Goal: Transaction & Acquisition: Purchase product/service

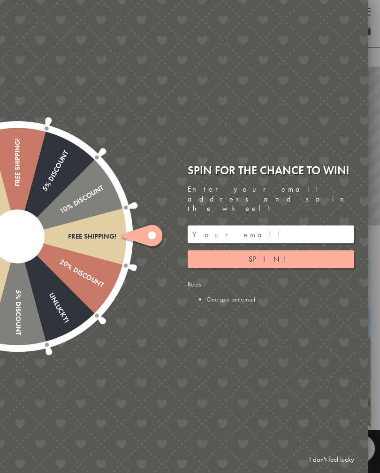
click at [234, 225] on input "email" at bounding box center [271, 234] width 167 height 18
click at [291, 254] on button "Spin!" at bounding box center [271, 259] width 167 height 18
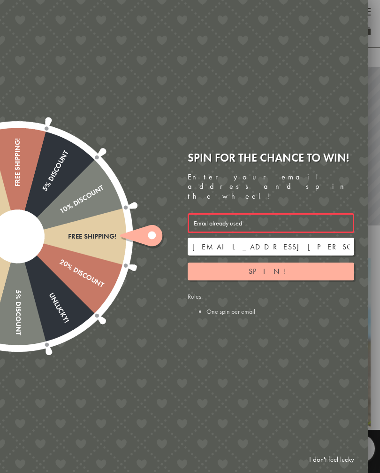
click at [218, 240] on input "[EMAIL_ADDRESS][PERSON_NAME][DOMAIN_NAME]" at bounding box center [271, 247] width 167 height 18
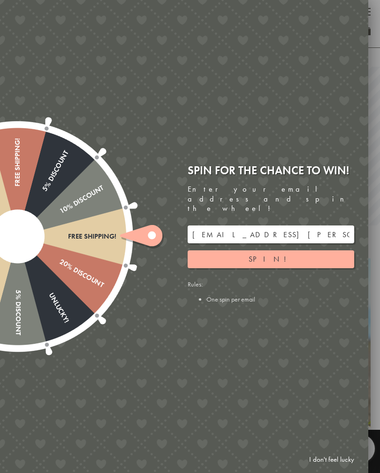
click at [285, 250] on button "Spin!" at bounding box center [271, 259] width 167 height 18
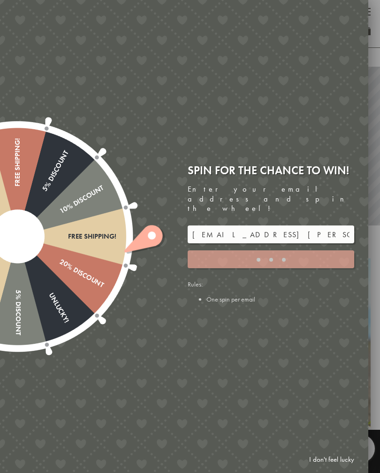
type input "GUGJPQNX"
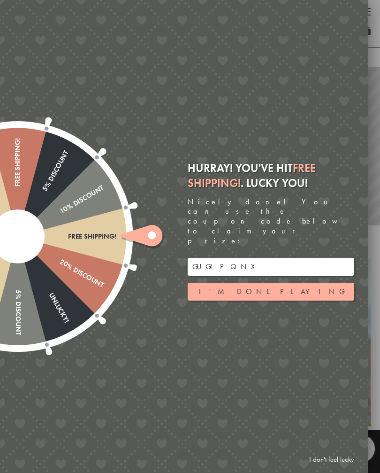
click at [354, 13] on div "Free shipping! 20% Discount Unlucky! 5% Discount 10% Discount Unlucky! 15% Disc…" at bounding box center [131, 236] width 474 height 473
click at [275, 289] on button "I'm done playing" at bounding box center [271, 292] width 167 height 18
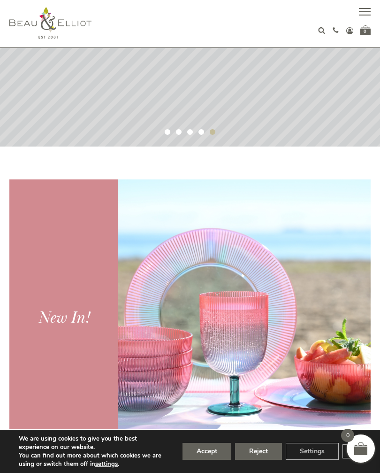
click at [364, 14] on button "button" at bounding box center [365, 13] width 12 height 12
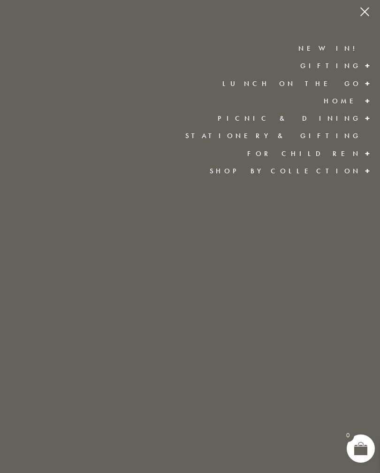
click at [337, 84] on link "Lunch On The Go" at bounding box center [292, 83] width 139 height 9
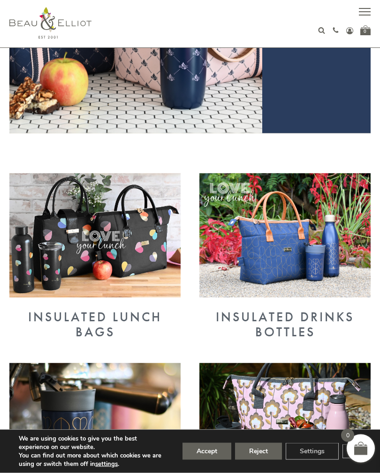
scroll to position [220, 0]
click at [107, 323] on div "Insulated Lunch Bags" at bounding box center [94, 324] width 171 height 30
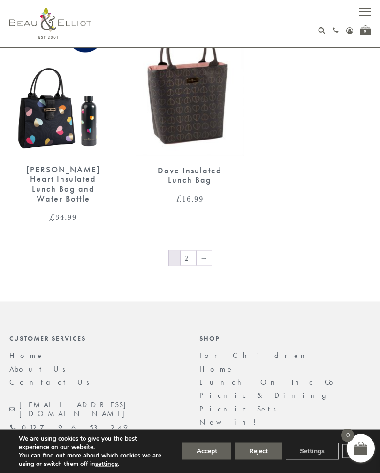
scroll to position [1884, 0]
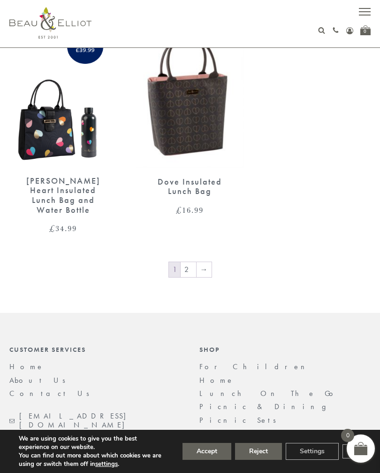
click at [191, 262] on link "2" at bounding box center [189, 269] width 16 height 15
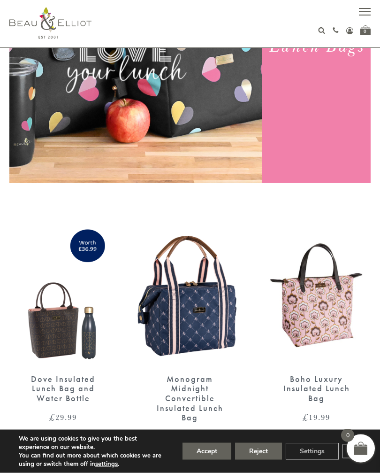
scroll to position [171, 0]
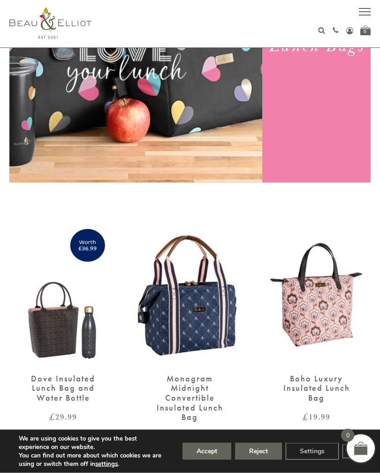
click at [326, 311] on img at bounding box center [317, 295] width 108 height 140
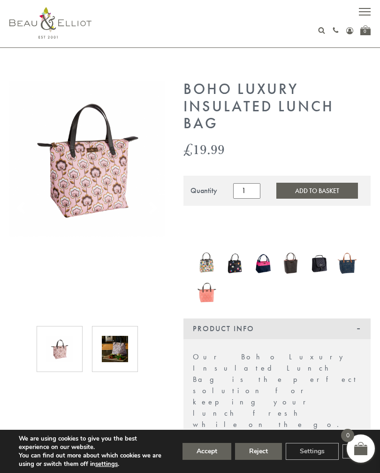
scroll to position [6, 0]
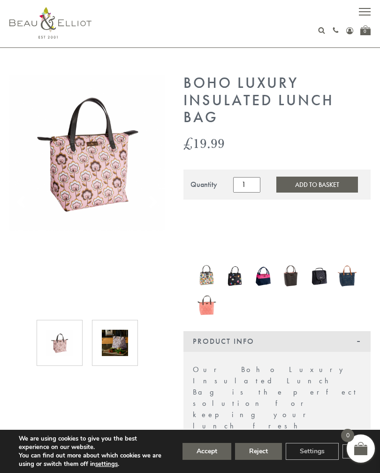
click at [116, 345] on img at bounding box center [115, 343] width 26 height 26
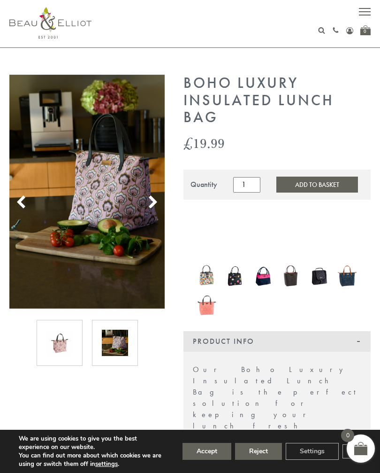
click at [302, 184] on button "Add to Basket" at bounding box center [318, 185] width 82 height 16
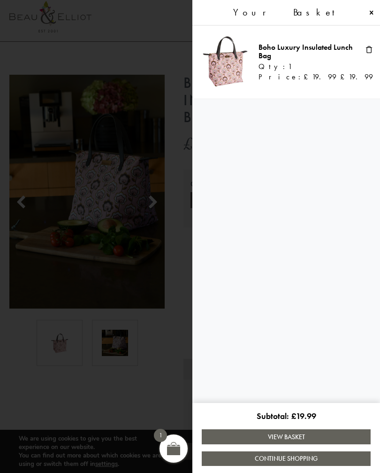
click at [286, 435] on link "View Basket" at bounding box center [286, 436] width 169 height 15
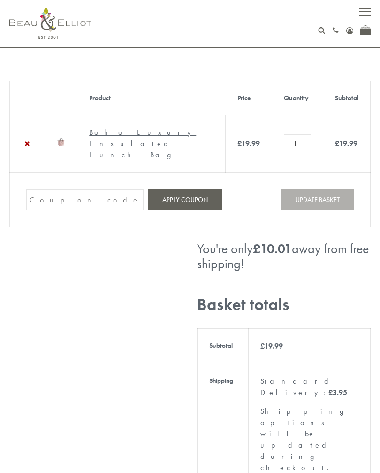
click at [63, 210] on input "Coupon:" at bounding box center [84, 199] width 117 height 21
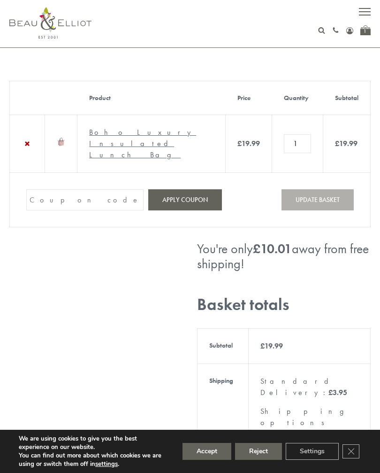
click at [62, 210] on input "Coupon:" at bounding box center [84, 199] width 117 height 21
paste input "GUGJPQNX"
type input "GUGJPQNX"
click at [182, 210] on button "Apply coupon" at bounding box center [185, 199] width 74 height 21
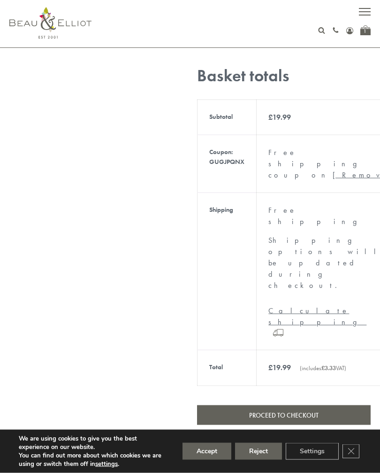
scroll to position [278, 0]
click at [298, 405] on link "Proceed to checkout" at bounding box center [284, 415] width 174 height 20
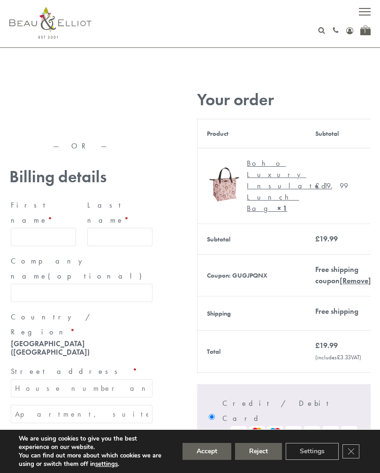
click at [46, 228] on input "First name *" at bounding box center [43, 237] width 65 height 18
type input "Jane"
click at [120, 228] on input "Last name *" at bounding box center [119, 237] width 65 height 18
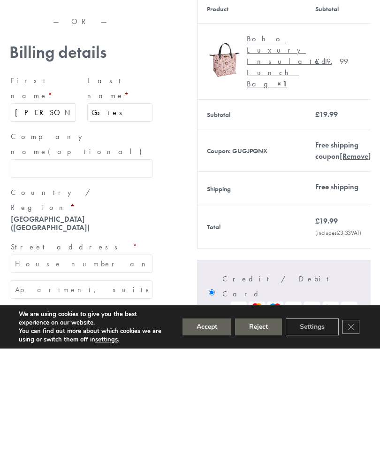
type input "Gates"
click at [60, 379] on input "Street address *" at bounding box center [82, 388] width 142 height 18
type input "4 Ansdale Wood Dr"
type input "St Helens"
type input "England"
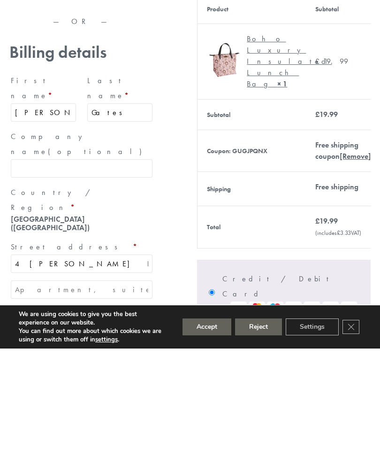
type input "WA9 5XN"
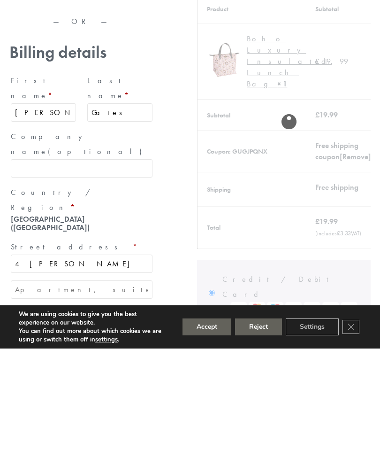
scroll to position [204, 0]
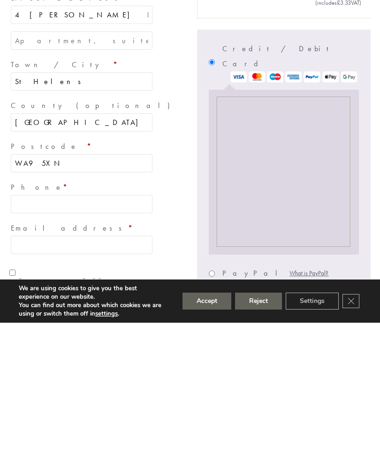
type input "07751877886"
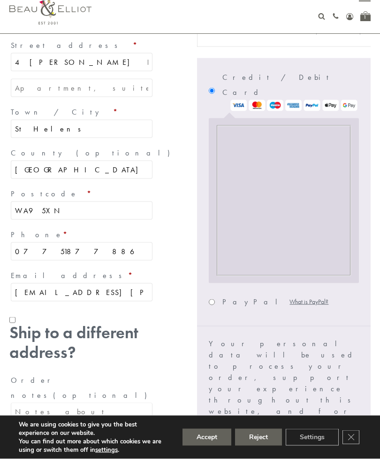
scroll to position [305, 0]
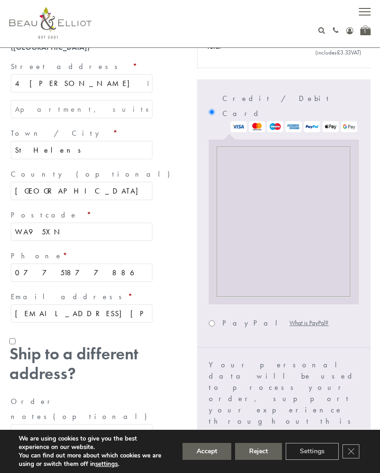
type input "gates-jane@sky.com"
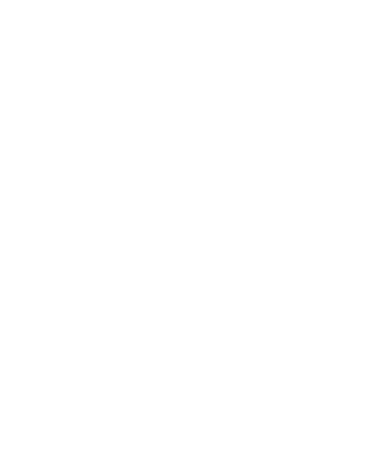
scroll to position [525, 0]
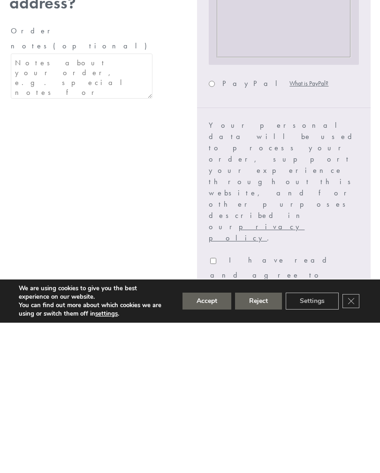
click at [217, 408] on input "I have read and agree to the website terms and conditions *" at bounding box center [213, 411] width 6 height 6
checkbox input "true"
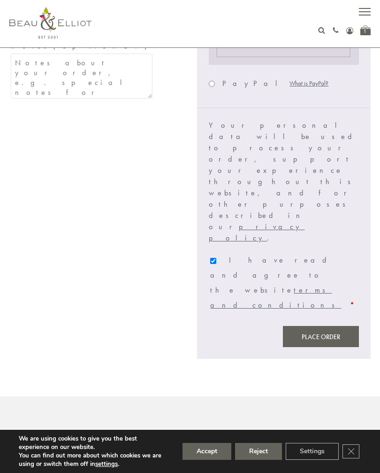
click at [318, 326] on button "Place order" at bounding box center [321, 336] width 76 height 21
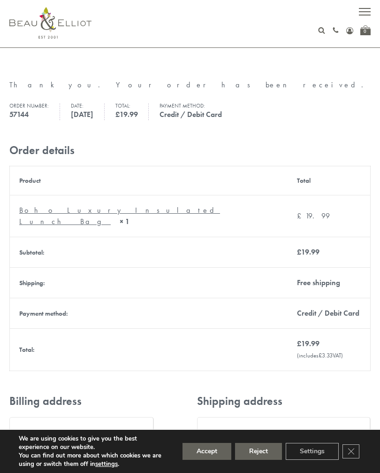
click at [373, 8] on div "01279 653 249 Login / Register 0" at bounding box center [190, 23] width 380 height 47
click at [365, 15] on span "button" at bounding box center [365, 15] width 12 height 1
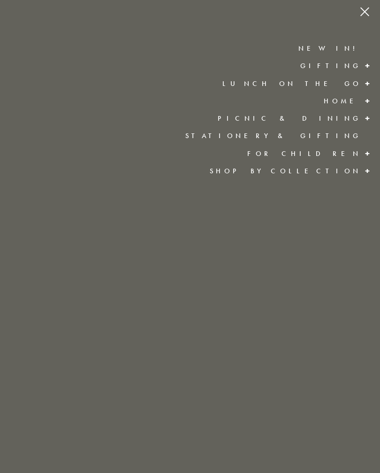
click at [348, 121] on link "Picnic & Dining" at bounding box center [290, 118] width 144 height 9
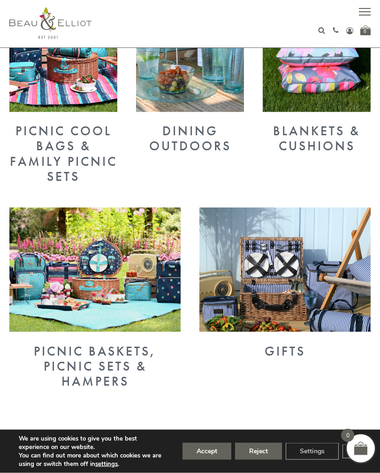
scroll to position [407, 0]
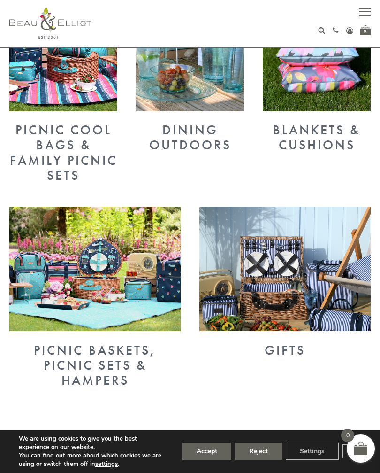
click at [86, 364] on div "Picnic Baskets, Picnic Sets & Hampers" at bounding box center [94, 366] width 171 height 46
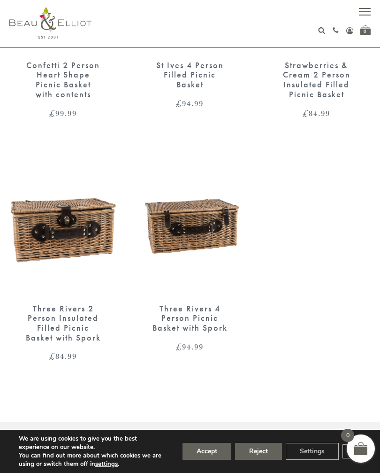
scroll to position [716, 0]
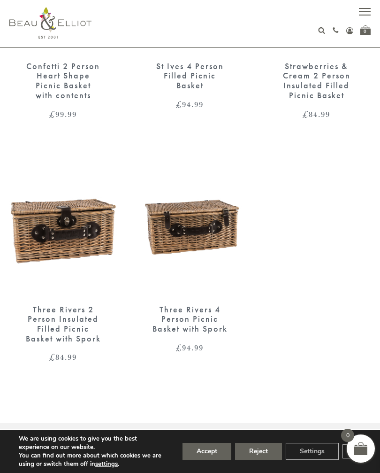
click at [194, 225] on img at bounding box center [190, 226] width 108 height 140
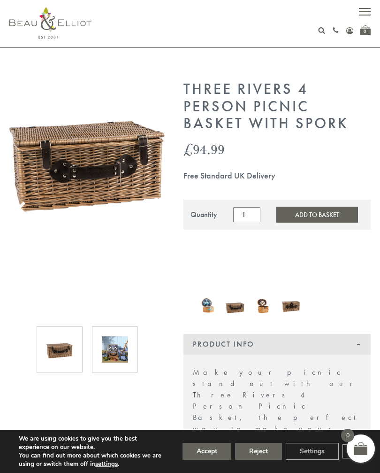
click at [117, 351] on img at bounding box center [115, 349] width 26 height 26
